Goal: Task Accomplishment & Management: Use online tool/utility

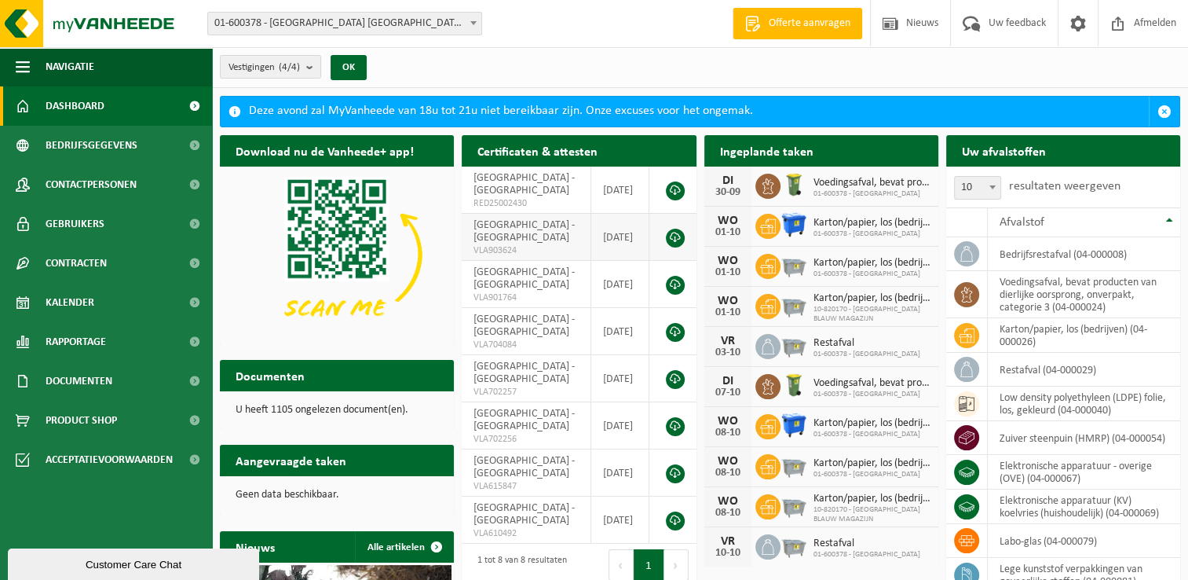
drag, startPoint x: 92, startPoint y: 303, endPoint x: 472, endPoint y: 260, distance: 382.6
click at [92, 303] on span "Kalender" at bounding box center [70, 302] width 49 height 39
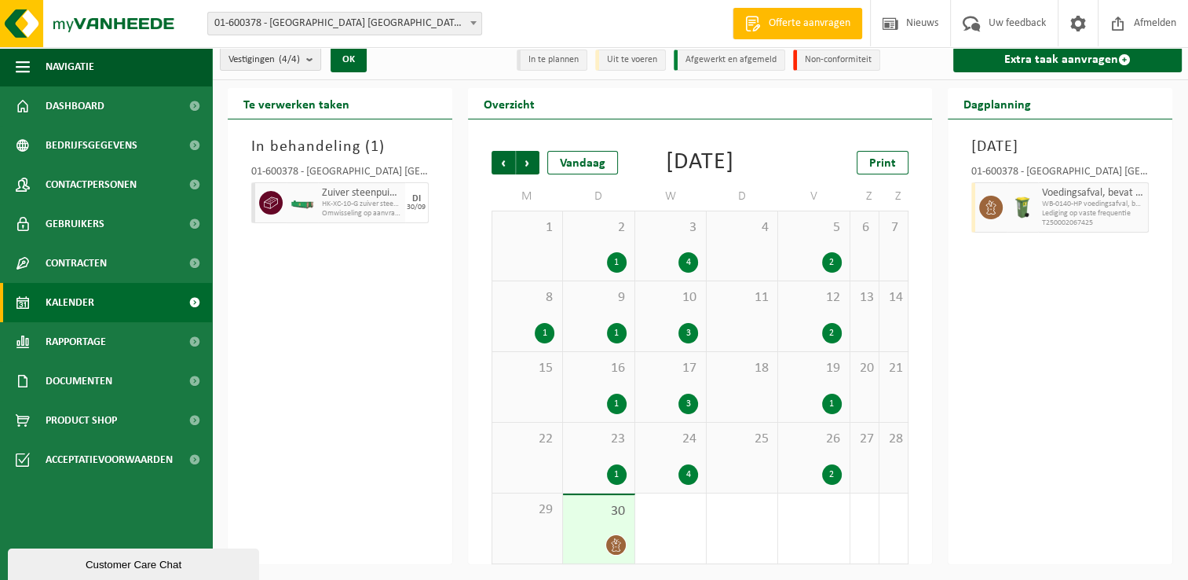
scroll to position [30, 0]
click at [606, 507] on span "30" at bounding box center [598, 511] width 55 height 17
click at [104, 305] on link "Kalender" at bounding box center [106, 302] width 212 height 39
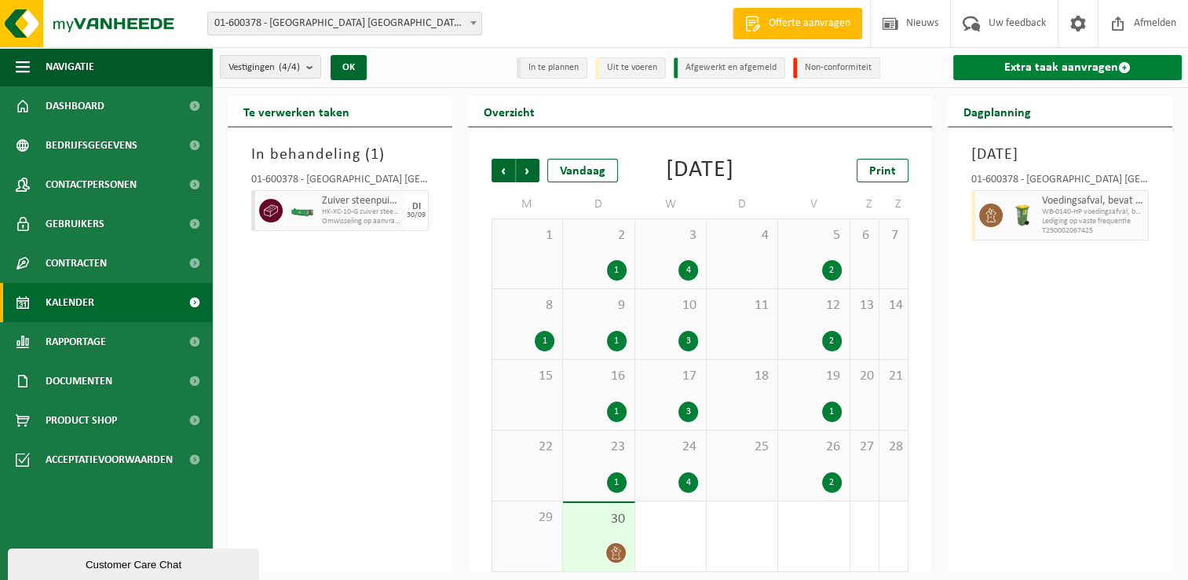
click at [1058, 68] on link "Extra taak aanvragen" at bounding box center [1068, 67] width 229 height 25
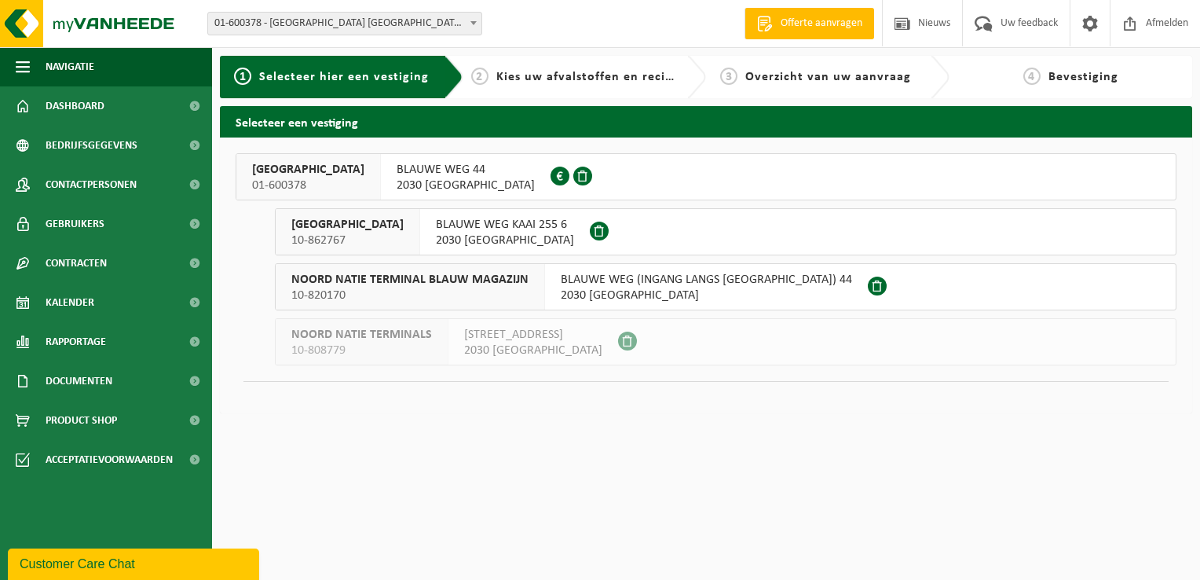
click at [355, 244] on span "10-862767" at bounding box center [347, 241] width 112 height 16
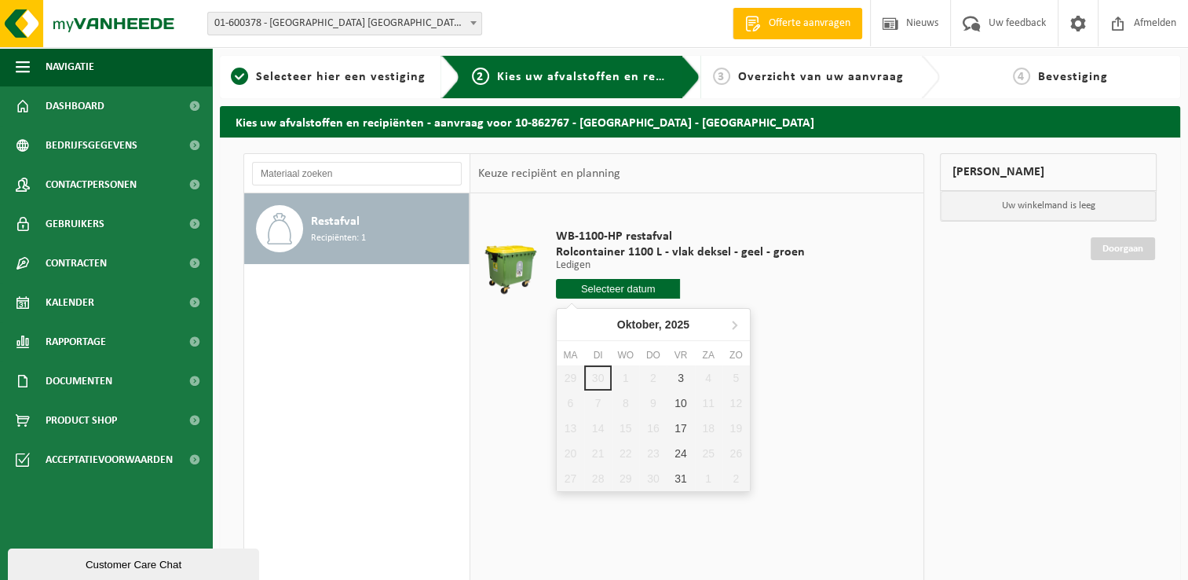
click at [624, 287] on input "text" at bounding box center [618, 289] width 125 height 20
click at [685, 379] on div "3" at bounding box center [680, 377] width 27 height 25
type input "Van 2025-10-03"
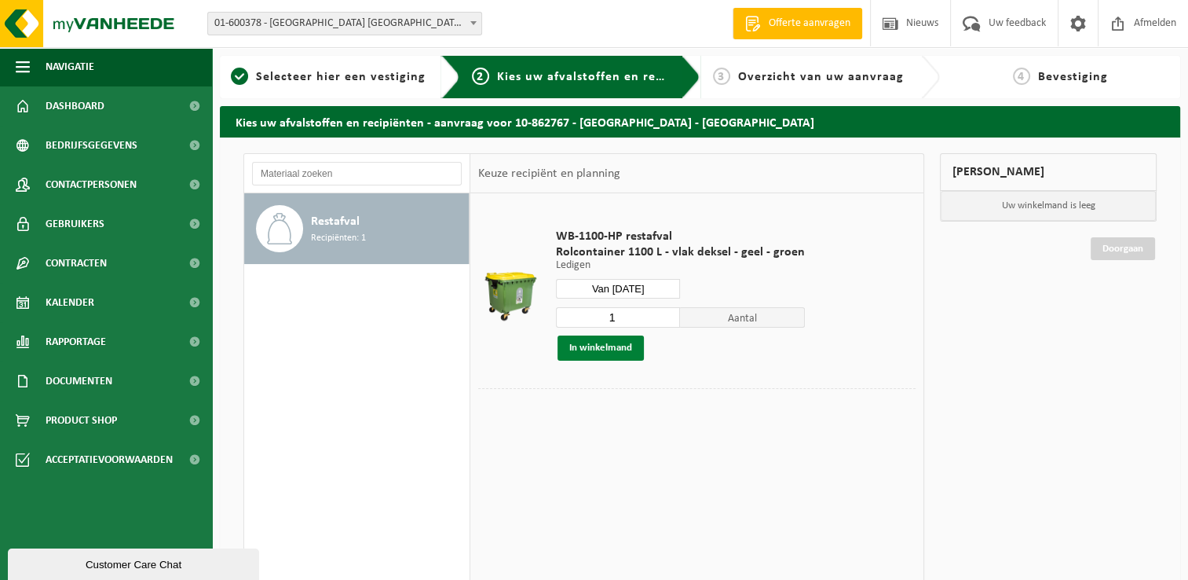
click at [600, 340] on button "In winkelmand" at bounding box center [601, 347] width 86 height 25
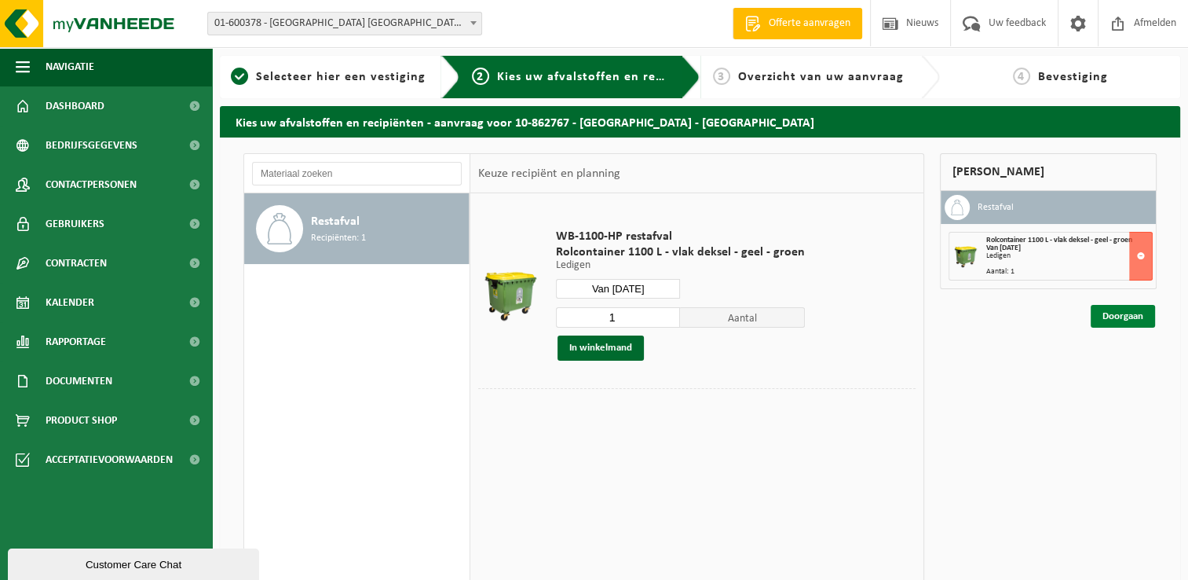
click at [1135, 317] on link "Doorgaan" at bounding box center [1123, 316] width 64 height 23
